Goal: Task Accomplishment & Management: Use online tool/utility

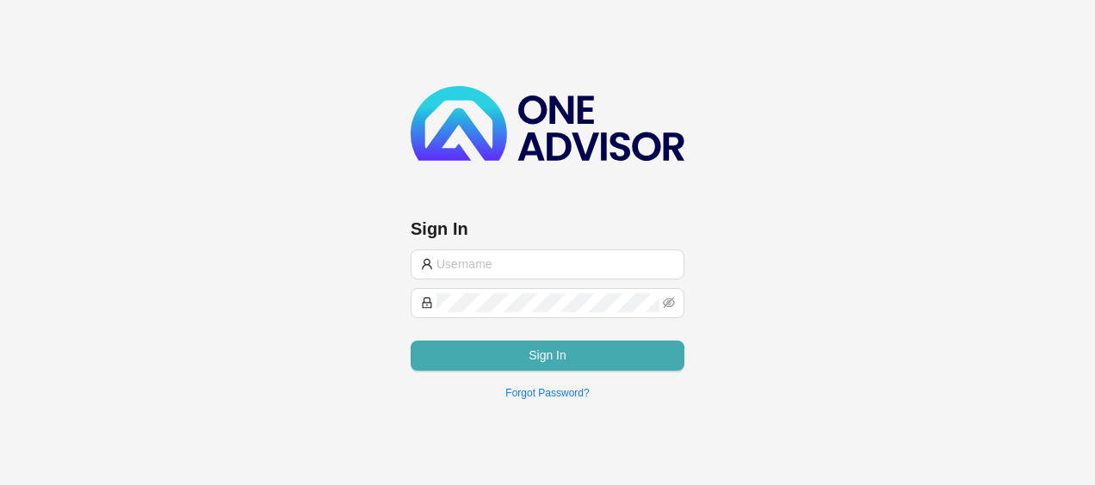
type input "[PERSON_NAME][EMAIL_ADDRESS][DOMAIN_NAME]"
click at [604, 355] on button "Sign In" at bounding box center [547, 356] width 274 height 30
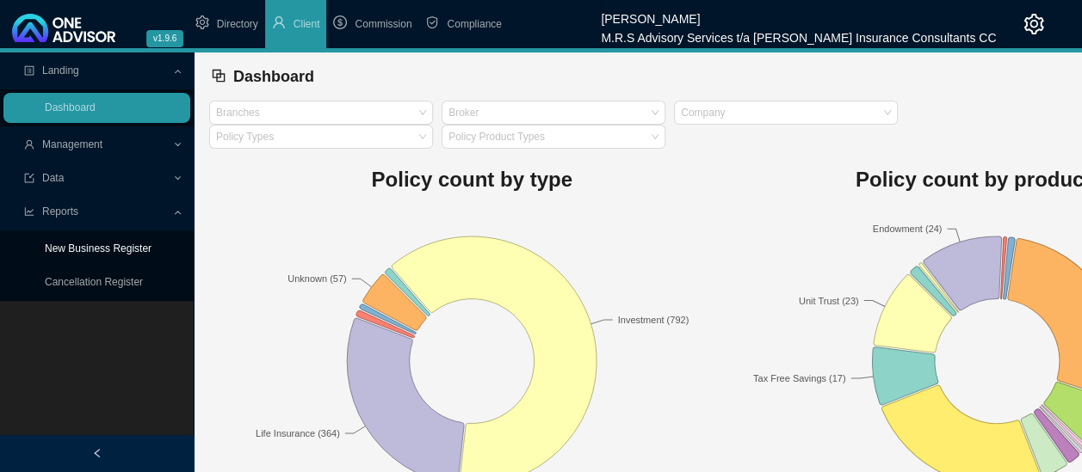
click at [105, 251] on link "New Business Register" at bounding box center [98, 249] width 107 height 12
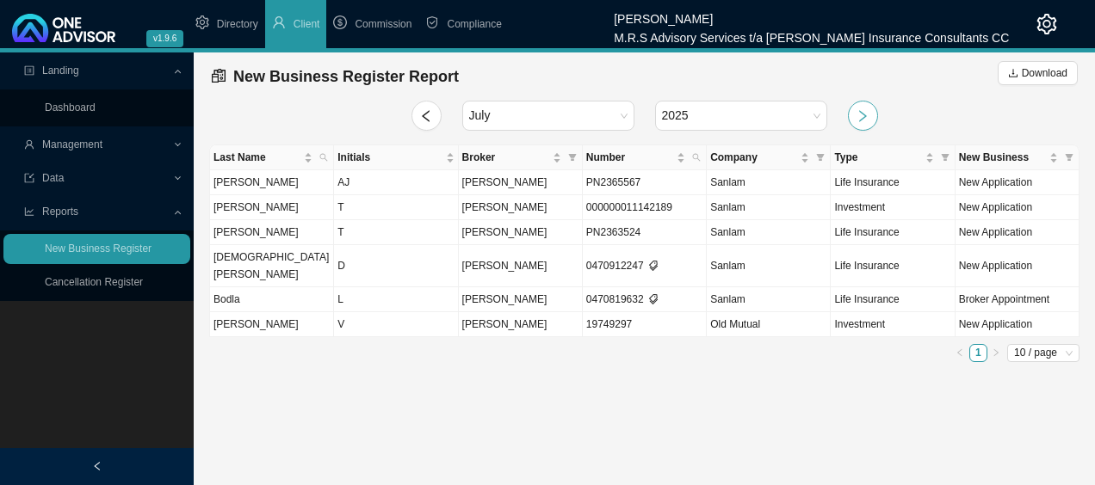
click at [861, 115] on icon "right" at bounding box center [862, 116] width 14 height 14
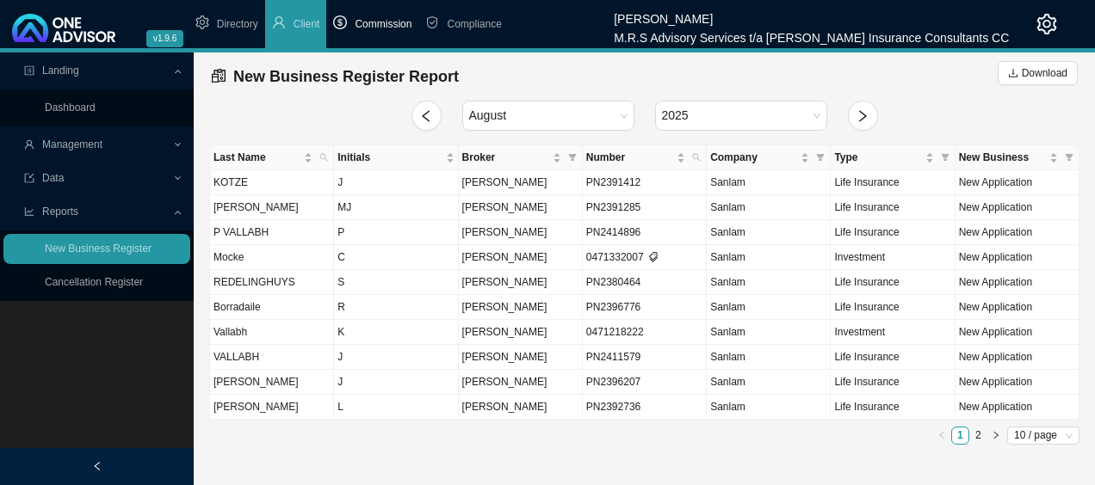
click at [391, 28] on span "Commission" at bounding box center [383, 24] width 57 height 12
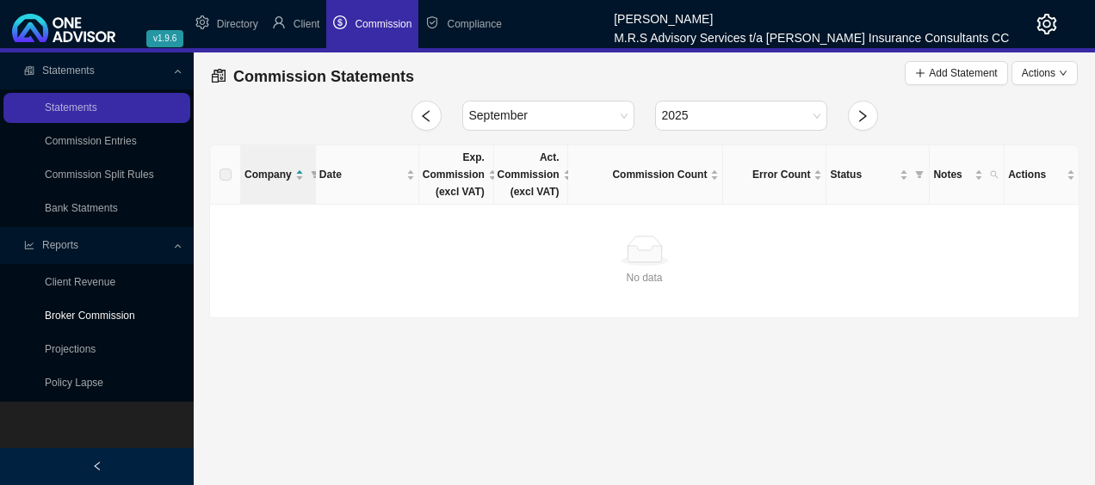
click at [119, 313] on link "Broker Commission" at bounding box center [90, 316] width 90 height 12
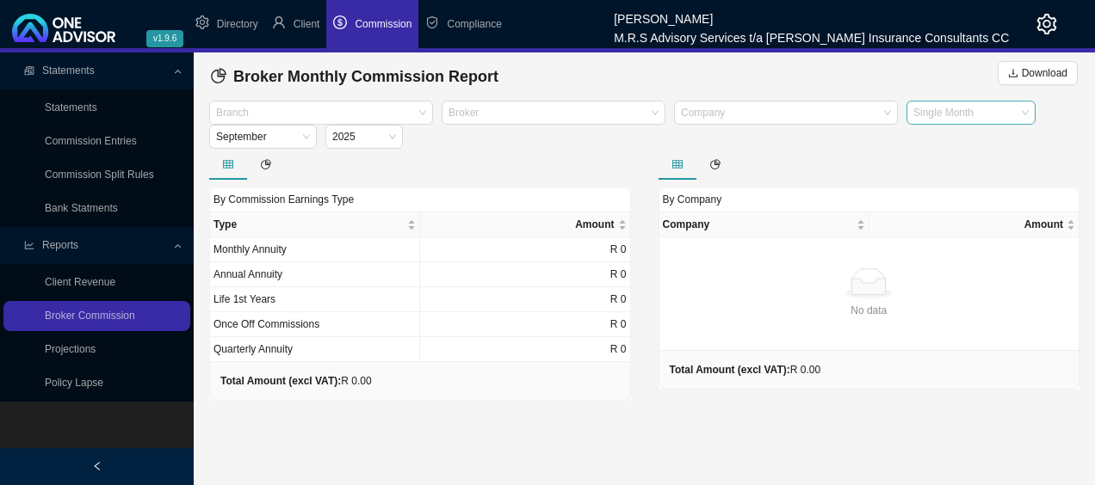
click at [983, 122] on span "Single Month" at bounding box center [970, 113] width 115 height 22
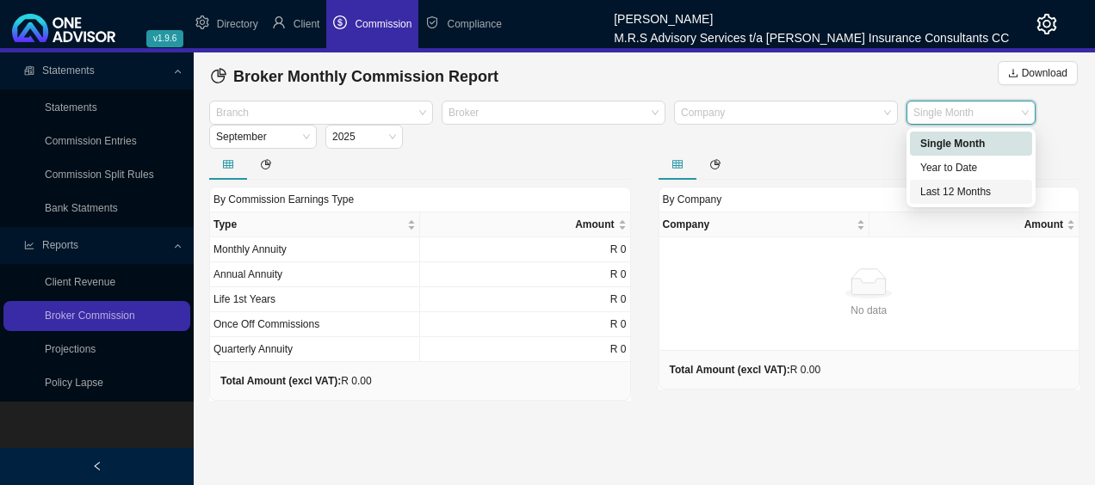
click at [955, 195] on div "Last 12 Months" at bounding box center [971, 191] width 102 height 17
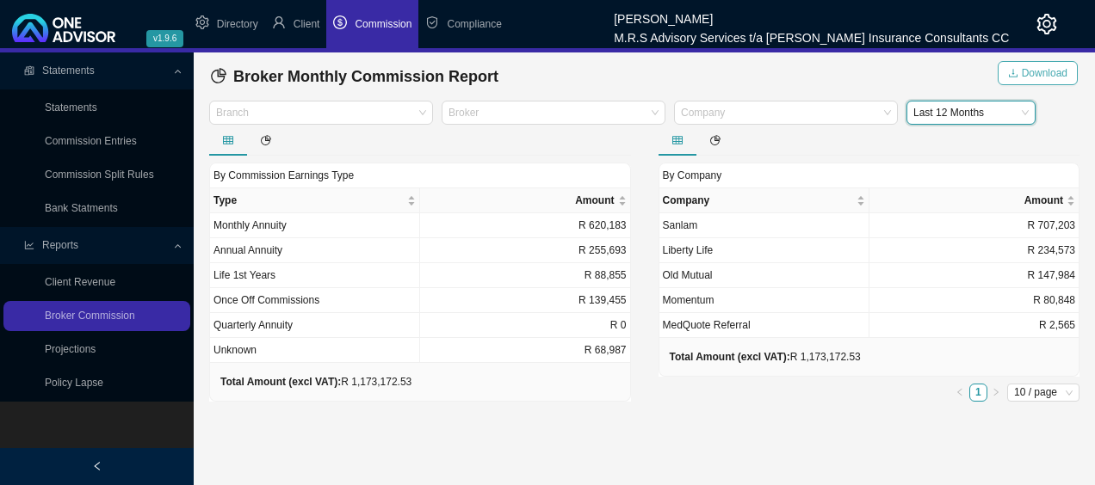
click at [1048, 77] on span "Download" at bounding box center [1044, 73] width 46 height 17
